Goal: Navigation & Orientation: Find specific page/section

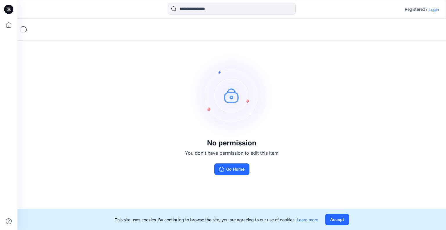
click at [434, 10] on p "Login" at bounding box center [433, 9] width 10 height 6
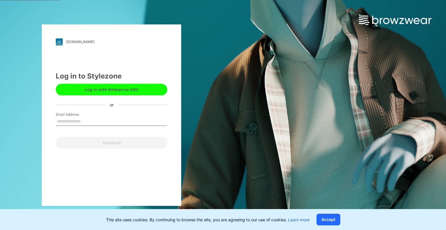
click at [77, 120] on input "Email Address" at bounding box center [111, 121] width 111 height 9
type input "**********"
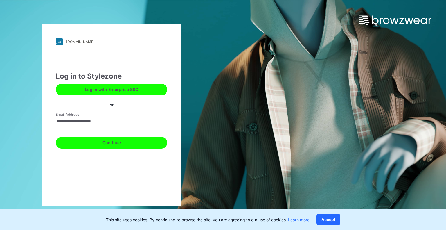
click at [116, 143] on button "Continue" at bounding box center [111, 143] width 111 height 12
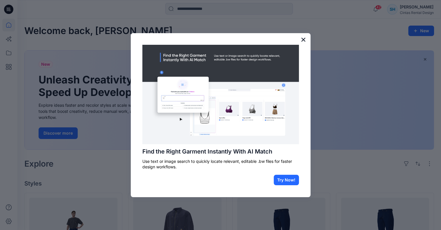
click at [302, 39] on button "×" at bounding box center [304, 39] width 6 height 9
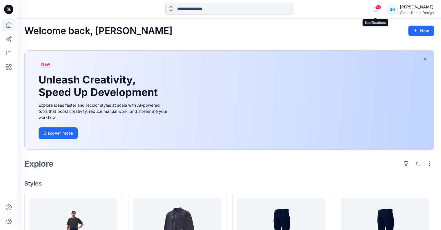
click at [376, 0] on div "42 Notifications Angelina Griffiths shared 49868 in MERCH PRESENTATIONS (Member…" at bounding box center [229, 9] width 424 height 19
click at [376, 6] on span "42" at bounding box center [379, 7] width 6 height 5
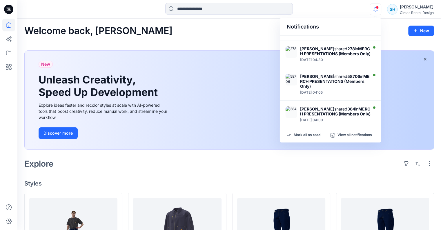
scroll to position [87, 0]
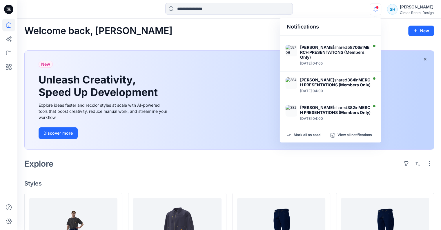
click at [378, 8] on span at bounding box center [377, 7] width 3 height 3
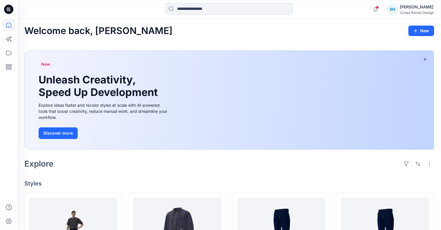
click at [184, 35] on div "Welcome back, Sarah New" at bounding box center [229, 31] width 410 height 11
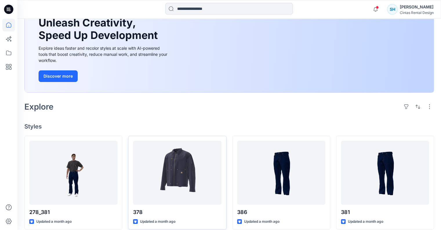
scroll to position [58, 0]
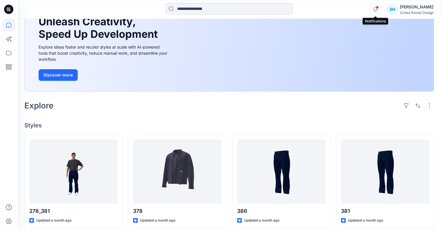
click at [376, 11] on icon "button" at bounding box center [375, 9] width 11 height 12
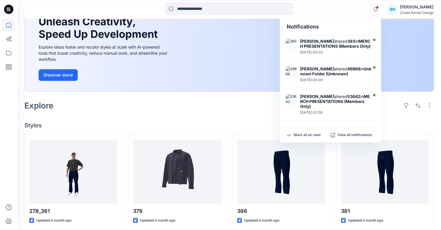
scroll to position [231, 0]
click at [10, 53] on icon at bounding box center [8, 52] width 13 height 13
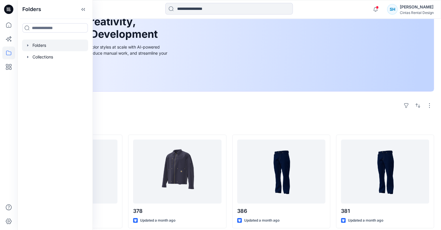
click at [32, 47] on div at bounding box center [55, 45] width 66 height 12
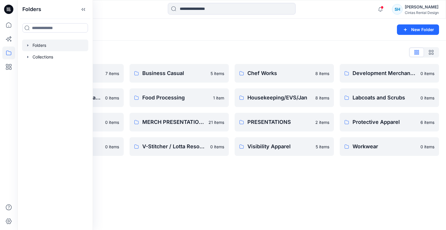
click at [253, 194] on div "Folders New Folder Folders List 7_15 MEETING 7 items Development Technical Desi…" at bounding box center [231, 124] width 428 height 211
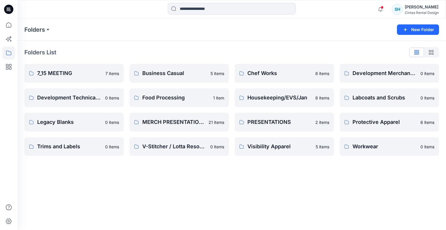
click at [305, 45] on div "Folders List 7_15 MEETING 7 items Development Technical Design 0 items Legacy B…" at bounding box center [231, 102] width 428 height 122
